Goal: Find specific page/section: Find specific page/section

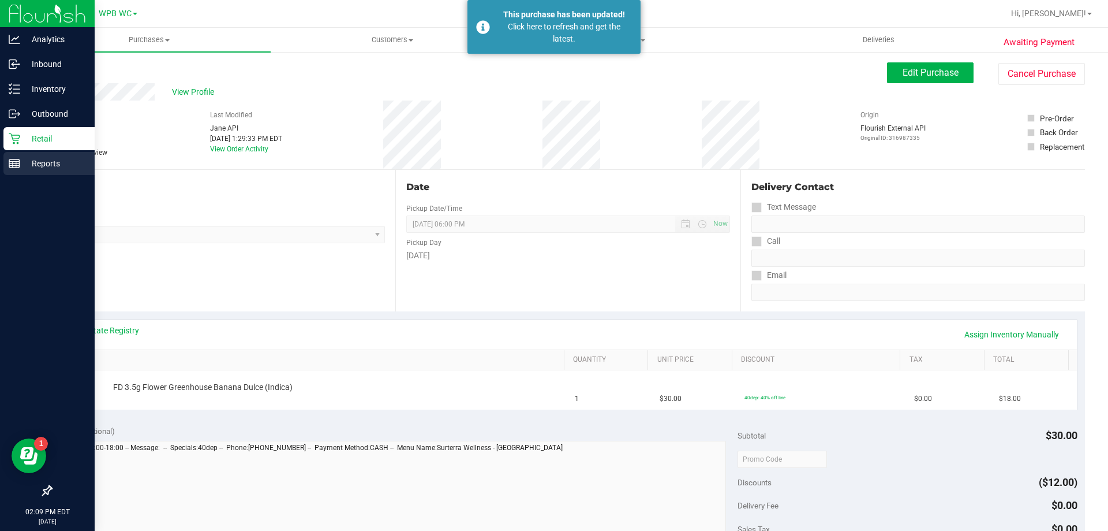
click at [8, 169] on div "Reports" at bounding box center [48, 163] width 91 height 23
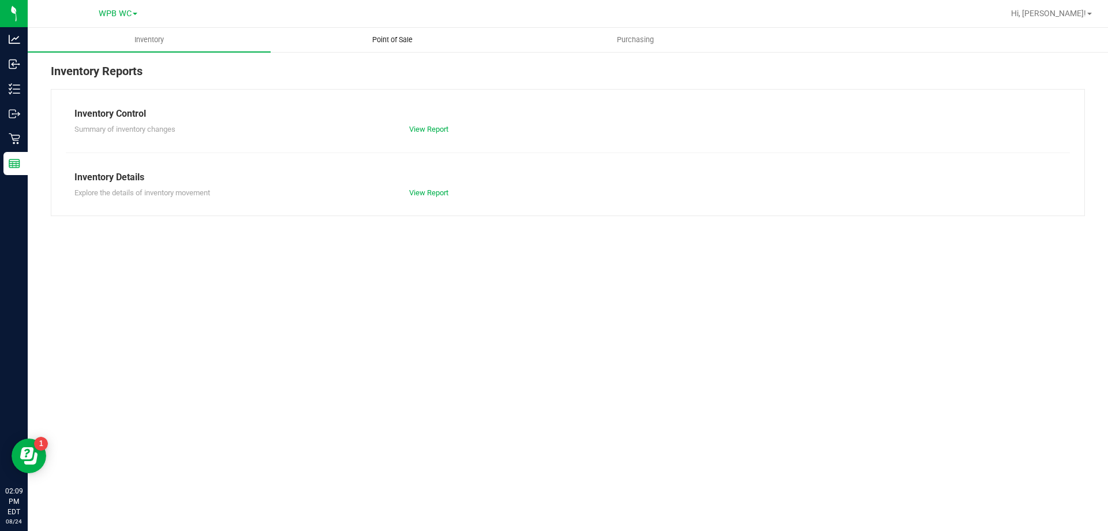
click at [407, 38] on span "Point of Sale" at bounding box center [393, 40] width 72 height 10
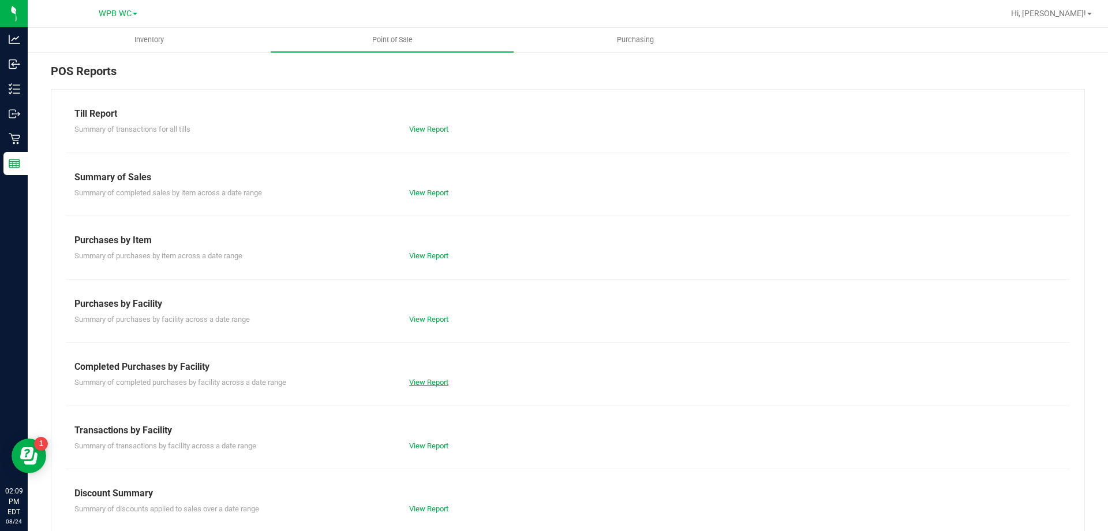
click at [440, 382] on link "View Report" at bounding box center [428, 382] width 39 height 9
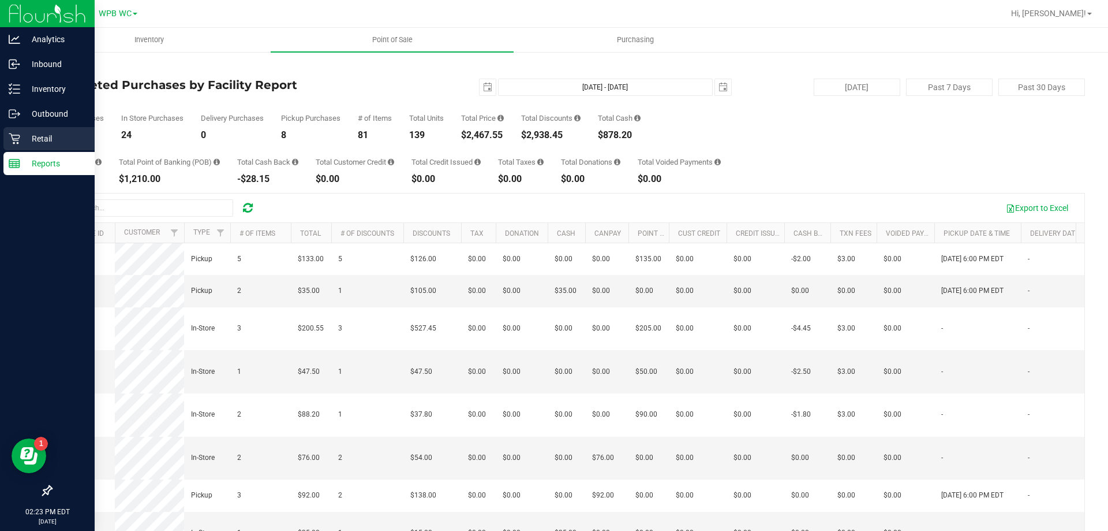
click at [59, 143] on p "Retail" at bounding box center [54, 139] width 69 height 14
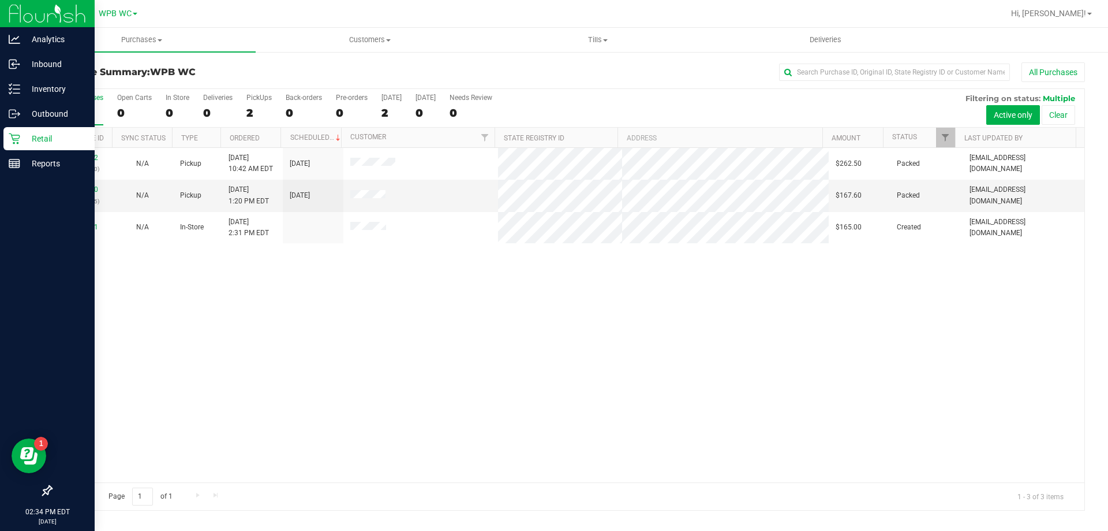
click at [29, 144] on p "Retail" at bounding box center [54, 139] width 69 height 14
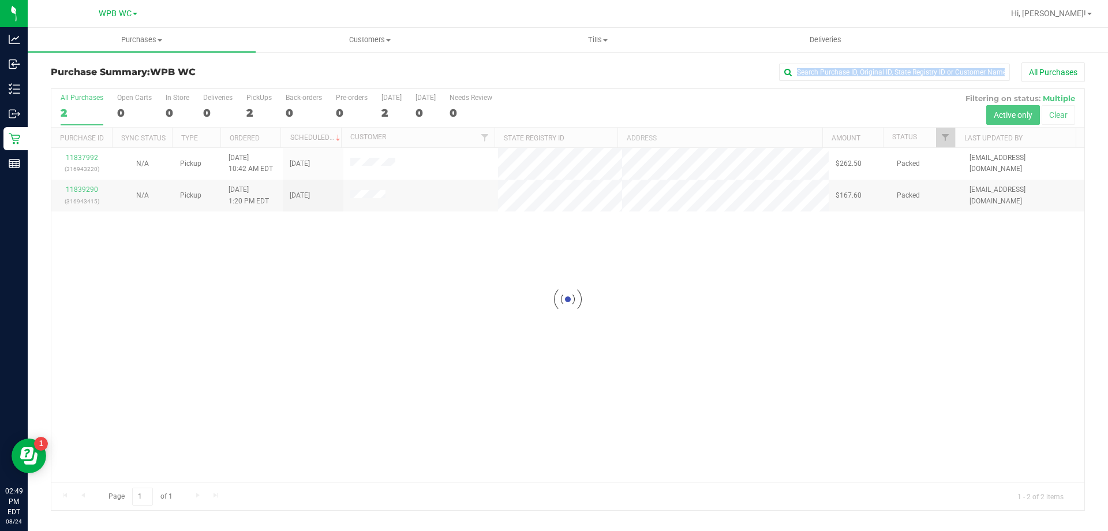
click at [214, 219] on div "Purchase Summary: WPB WC All Purchases Loading... All Purchases 2 Open Carts 0 …" at bounding box center [568, 286] width 1035 height 448
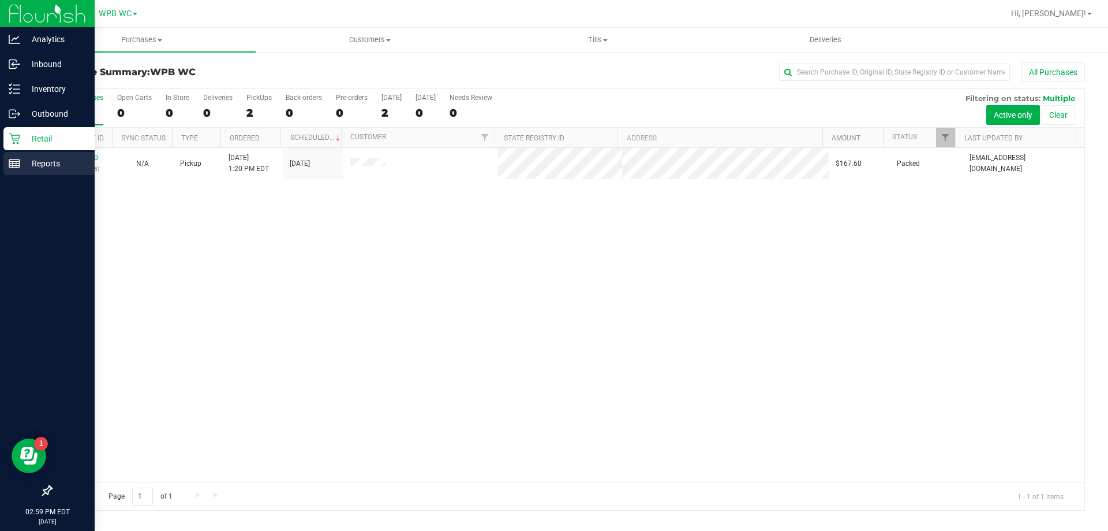
click at [7, 160] on div "Reports" at bounding box center [48, 163] width 91 height 23
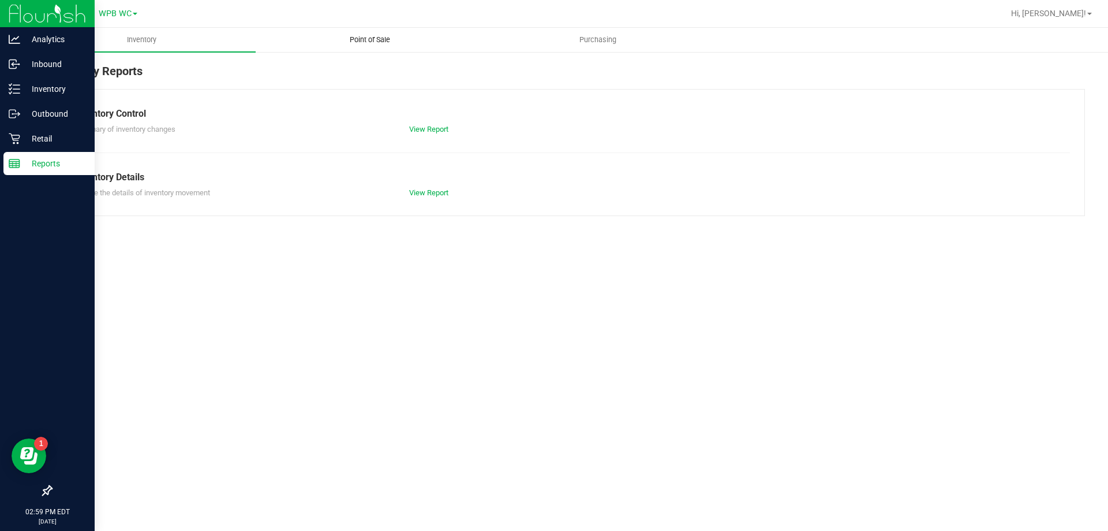
click at [408, 36] on uib-tab-heading "Point of Sale" at bounding box center [369, 39] width 227 height 23
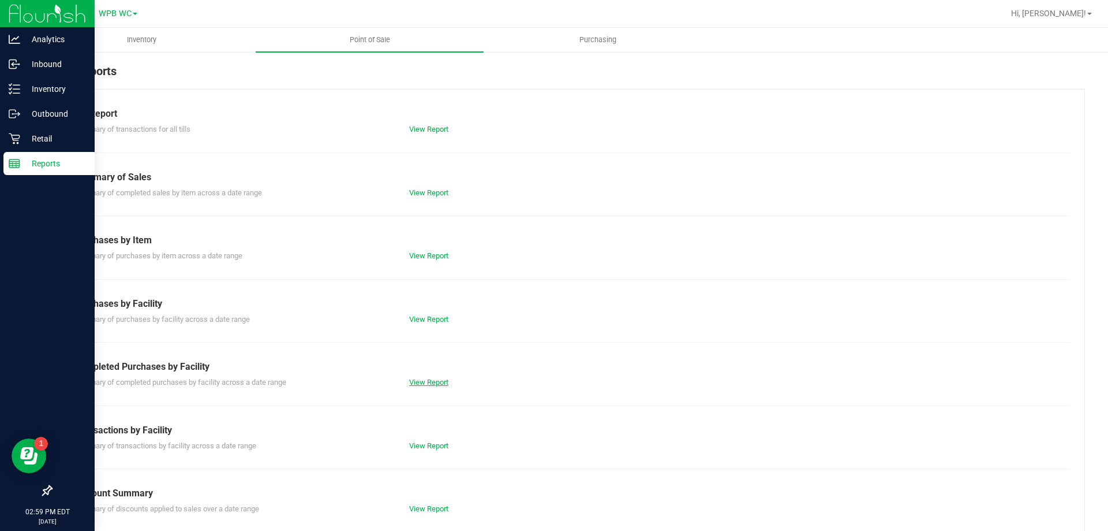
click at [426, 381] on link "View Report" at bounding box center [428, 382] width 39 height 9
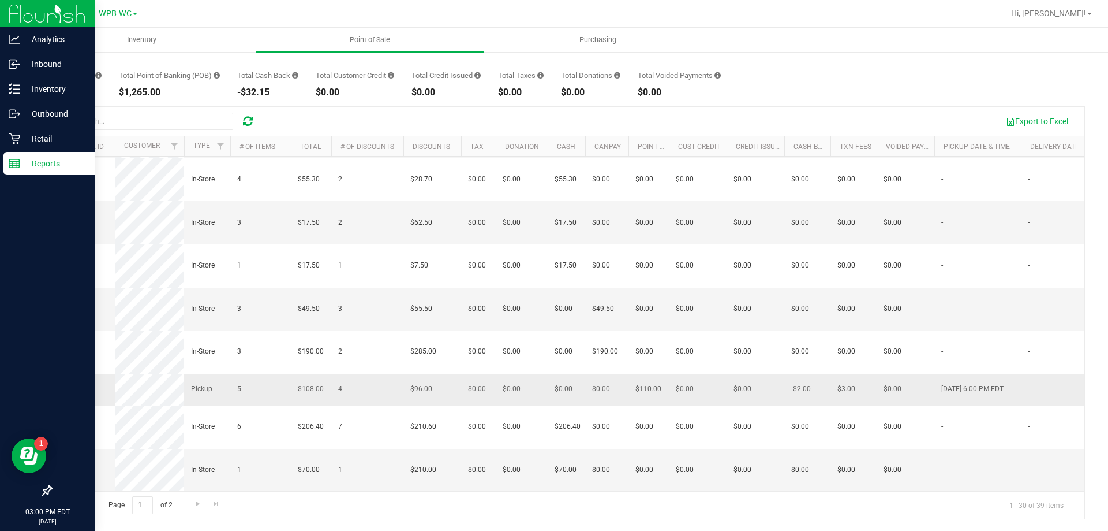
scroll to position [29, 0]
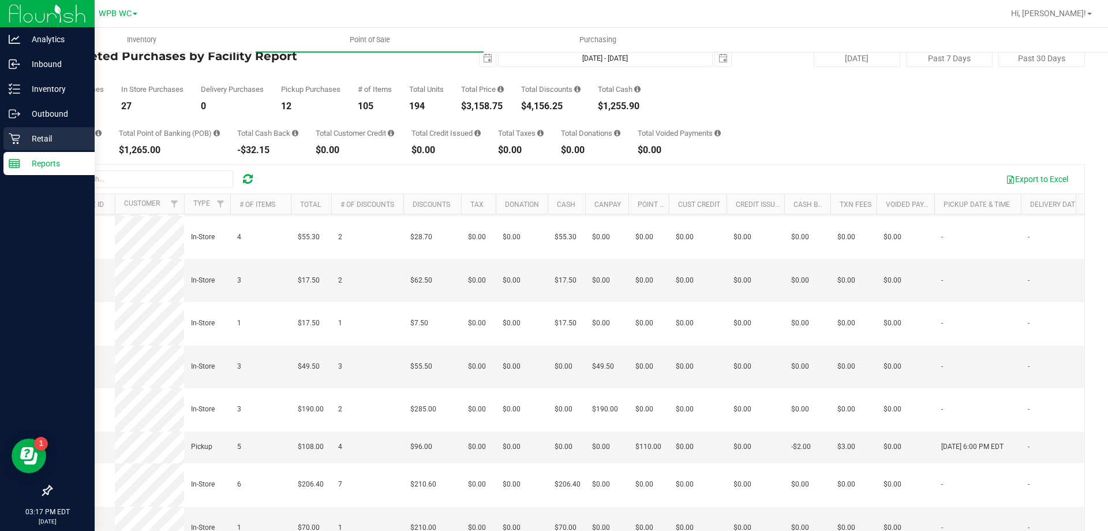
click at [32, 143] on p "Retail" at bounding box center [54, 139] width 69 height 14
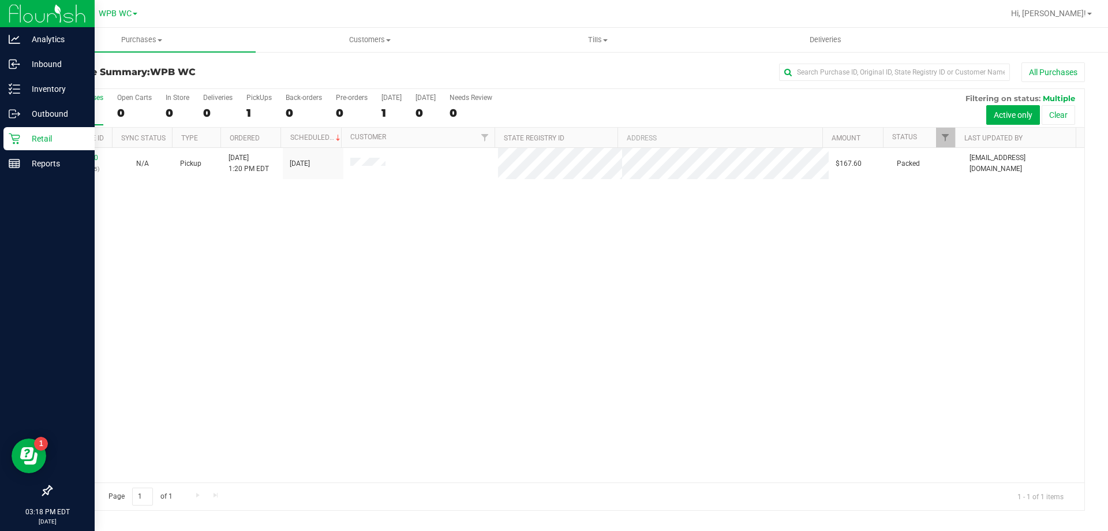
click at [36, 136] on p "Retail" at bounding box center [54, 139] width 69 height 14
